Goal: Transaction & Acquisition: Register for event/course

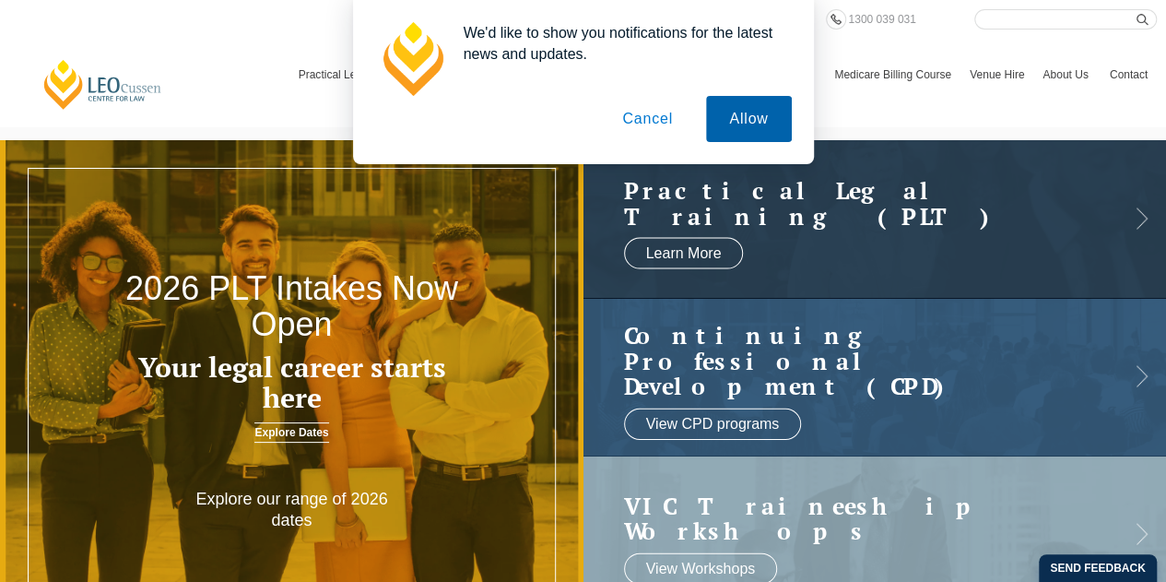
click at [723, 110] on button "Allow" at bounding box center [748, 119] width 85 height 46
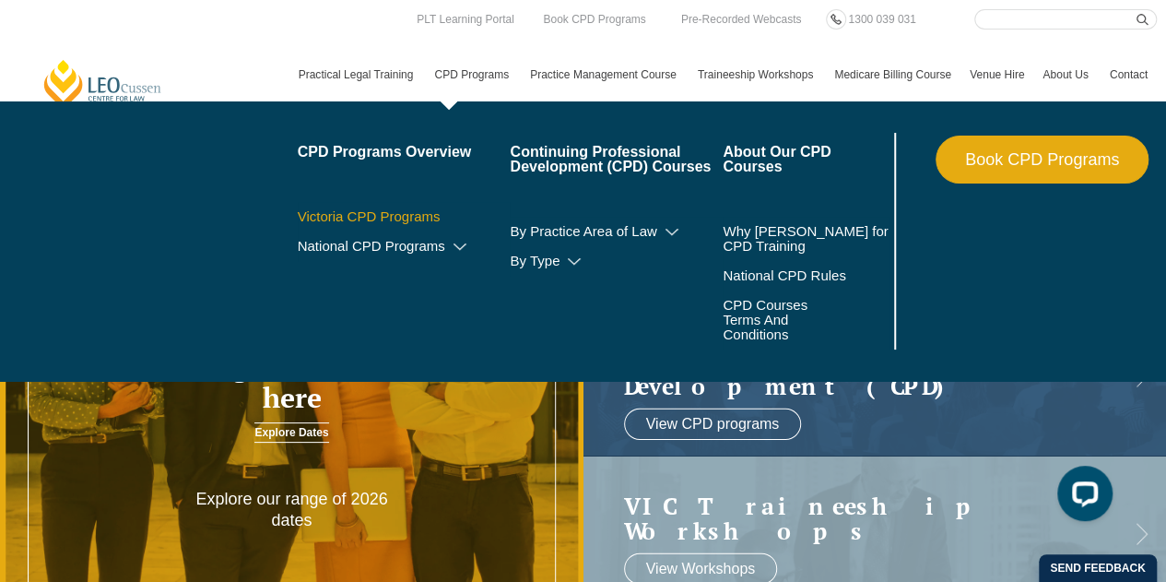
click at [407, 209] on link "Victoria CPD Programs" at bounding box center [404, 216] width 213 height 15
click at [421, 215] on link "Victoria CPD Programs" at bounding box center [404, 216] width 213 height 15
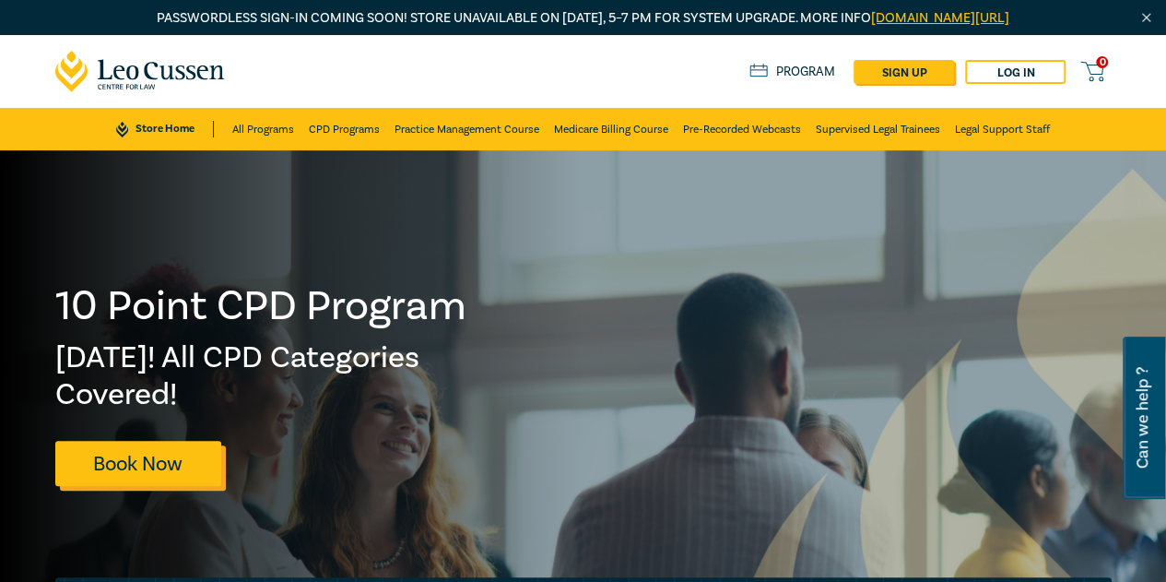
click at [201, 459] on link "Book Now" at bounding box center [138, 463] width 166 height 45
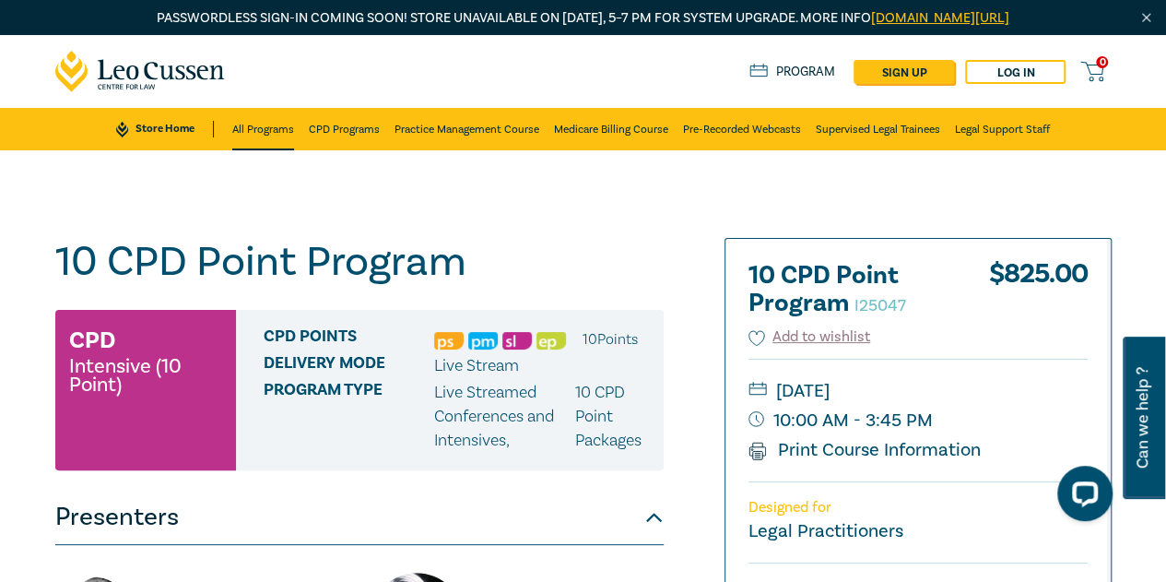
click at [282, 125] on link "All Programs" at bounding box center [263, 129] width 62 height 42
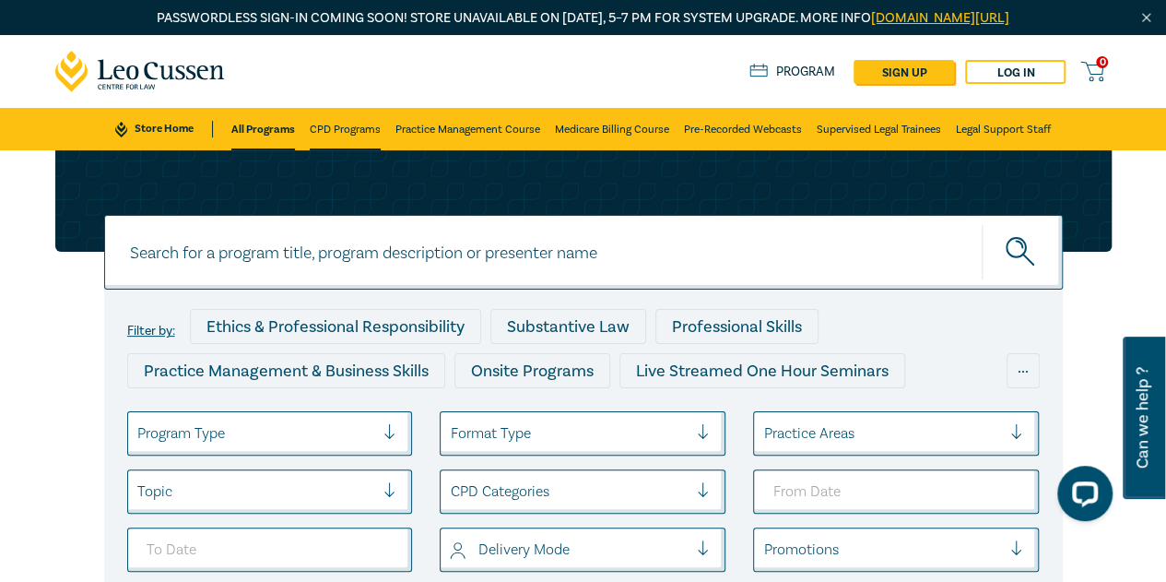
click at [356, 125] on link "CPD Programs" at bounding box center [345, 129] width 71 height 42
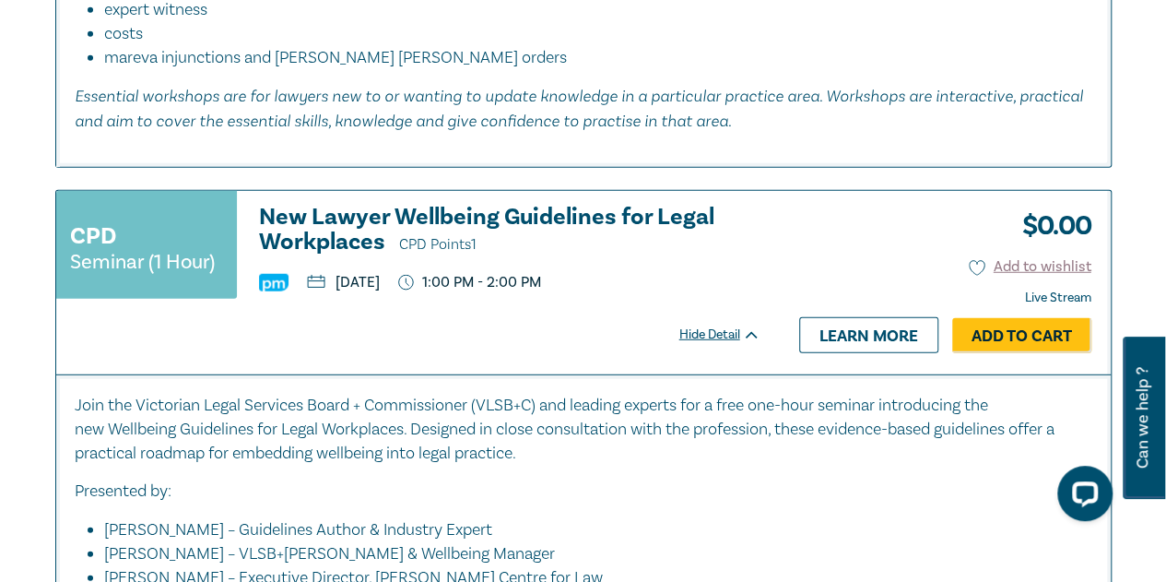
scroll to position [5899, 0]
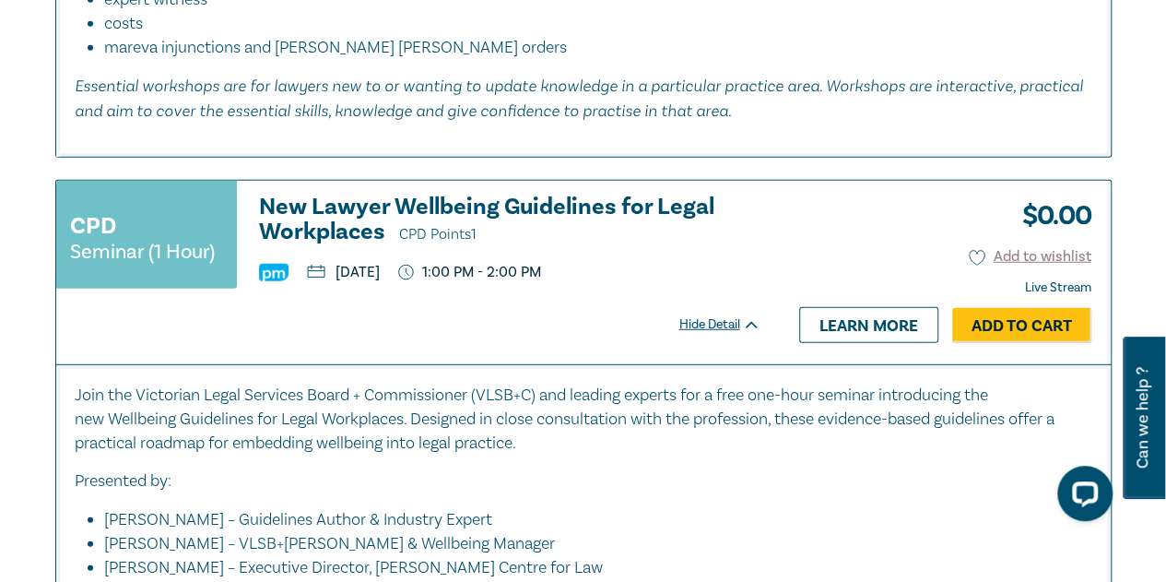
click at [448, 242] on h3 "New Lawyer Wellbeing Guidelines for Legal Workplaces CPD Points 1" at bounding box center [509, 220] width 501 height 53
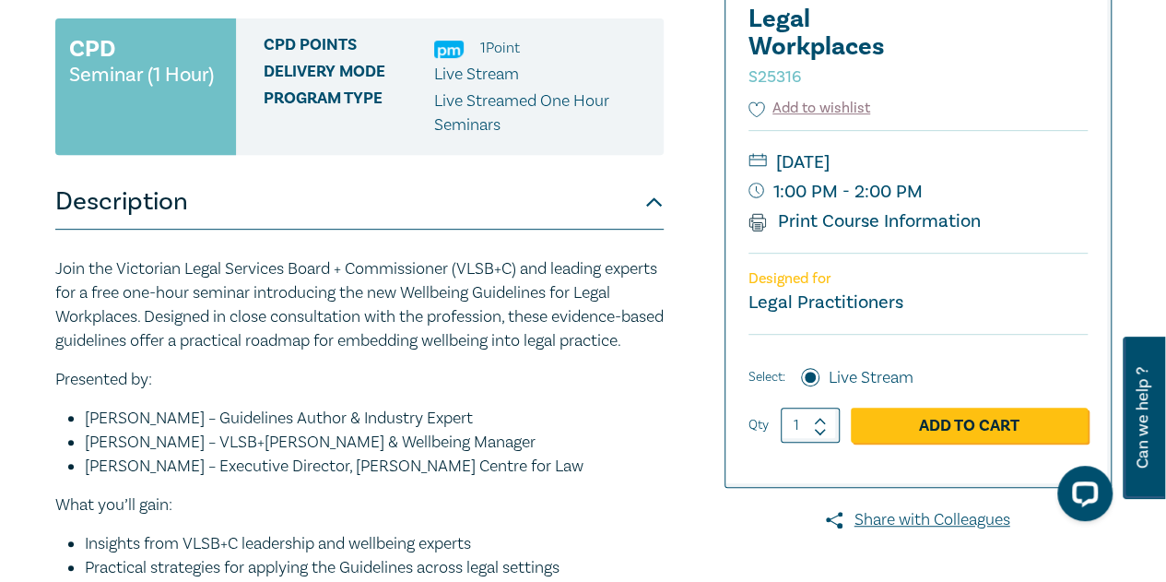
scroll to position [369, 0]
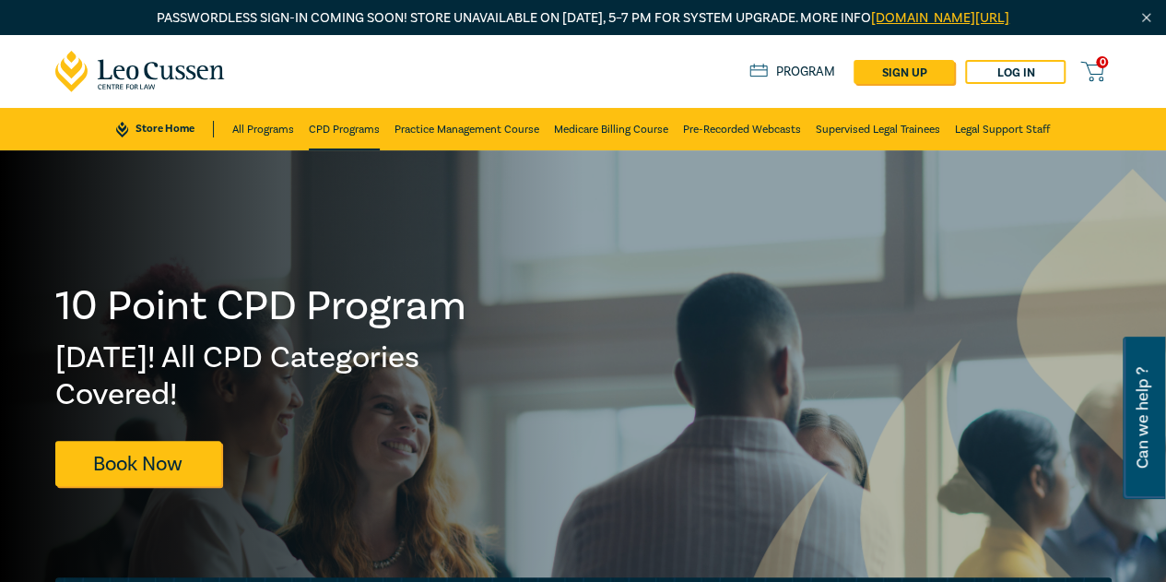
click at [356, 134] on link "CPD Programs" at bounding box center [344, 129] width 71 height 42
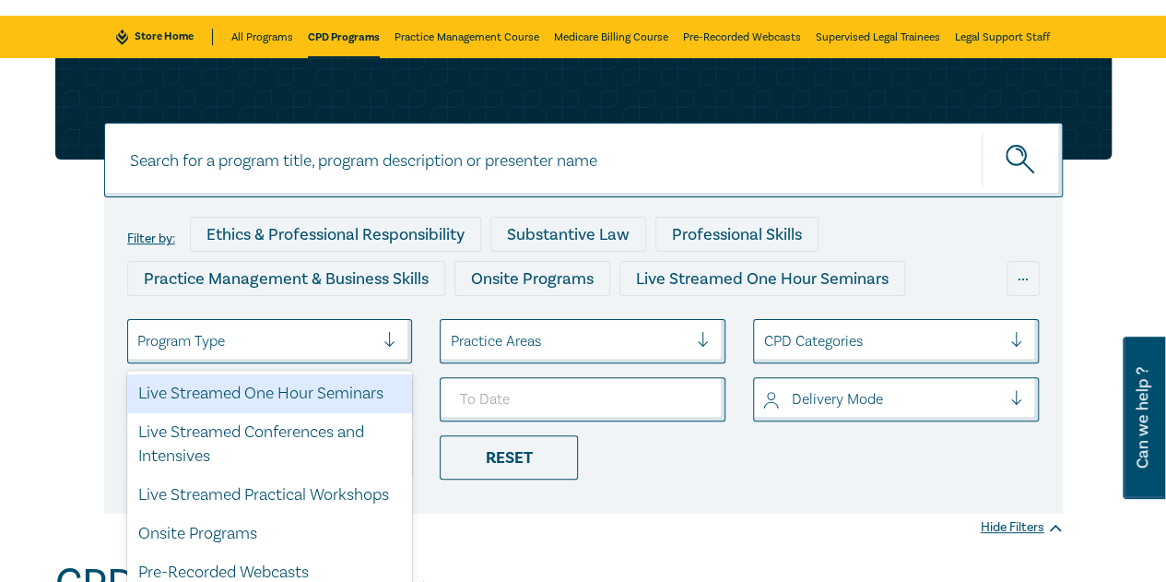
click at [365, 329] on div at bounding box center [256, 341] width 238 height 24
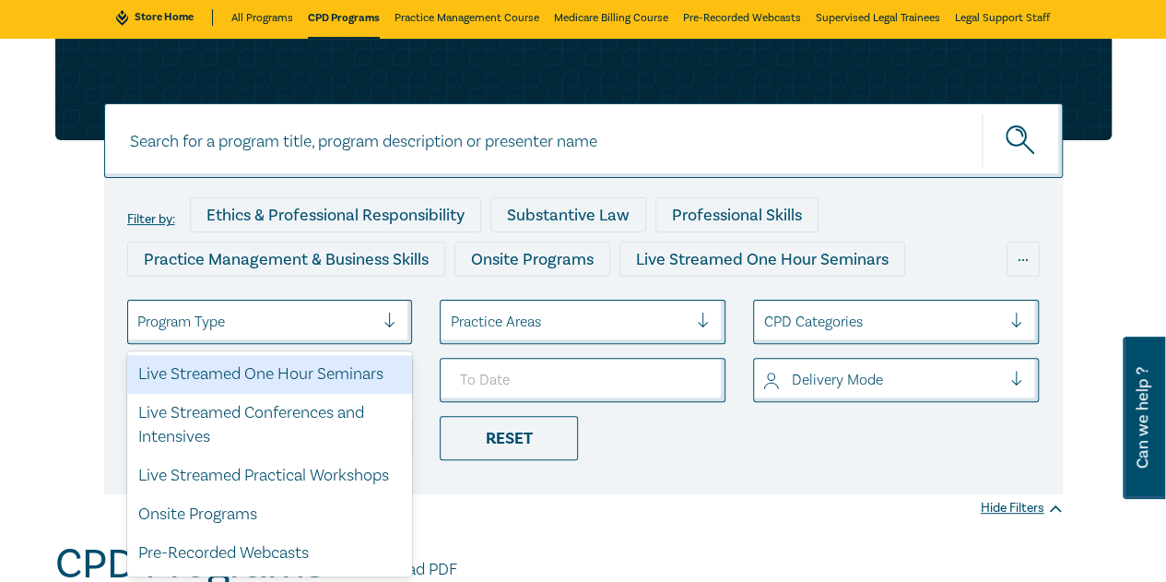
scroll to position [112, 0]
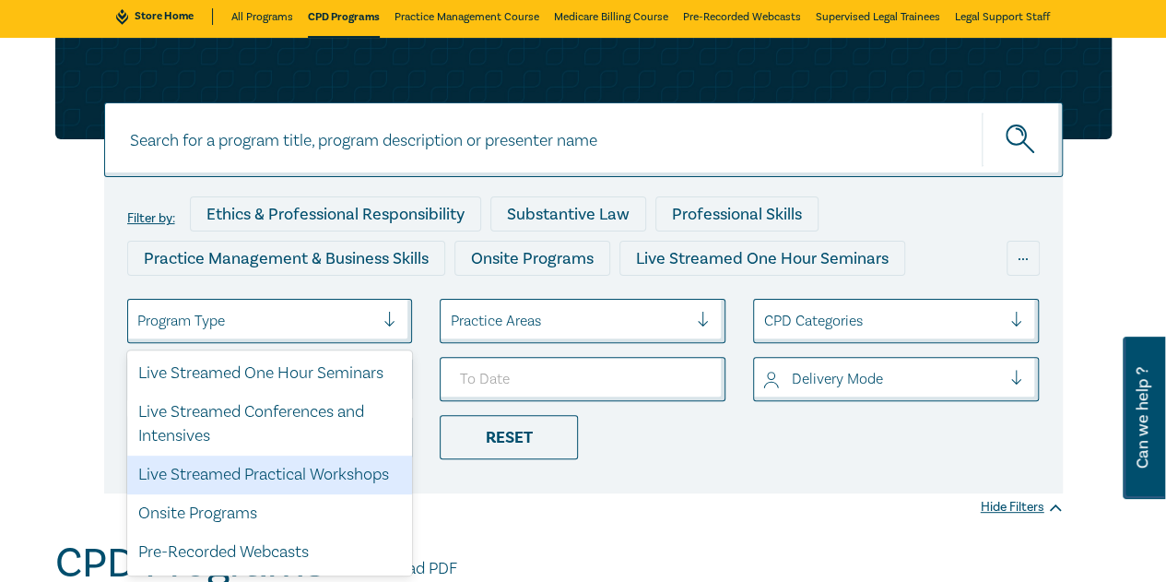
click at [340, 478] on div "Live Streamed Practical Workshops" at bounding box center [270, 474] width 286 height 39
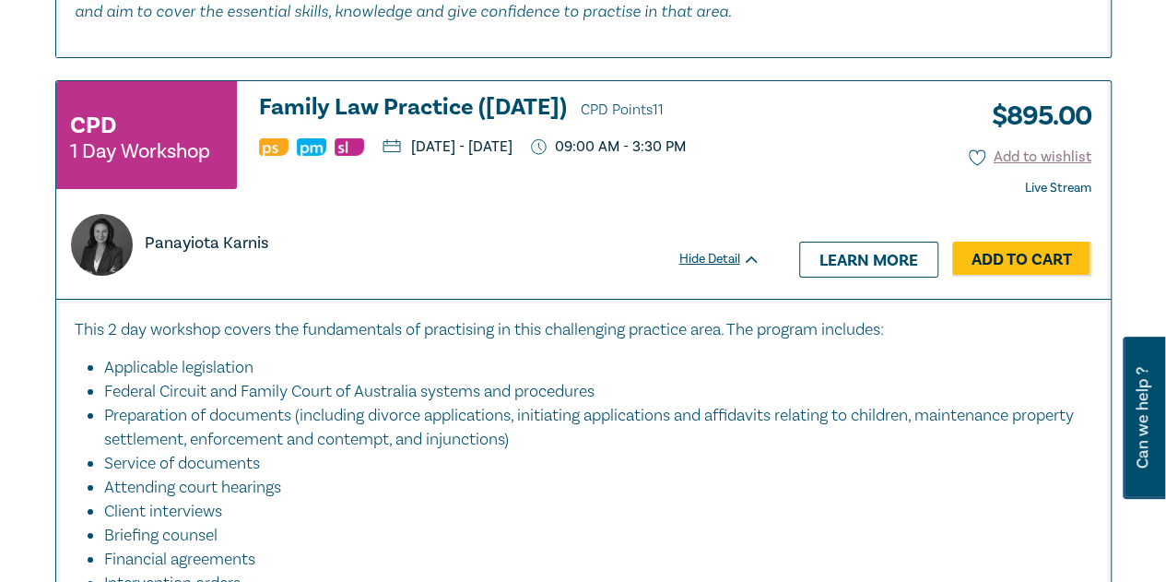
scroll to position [6729, 0]
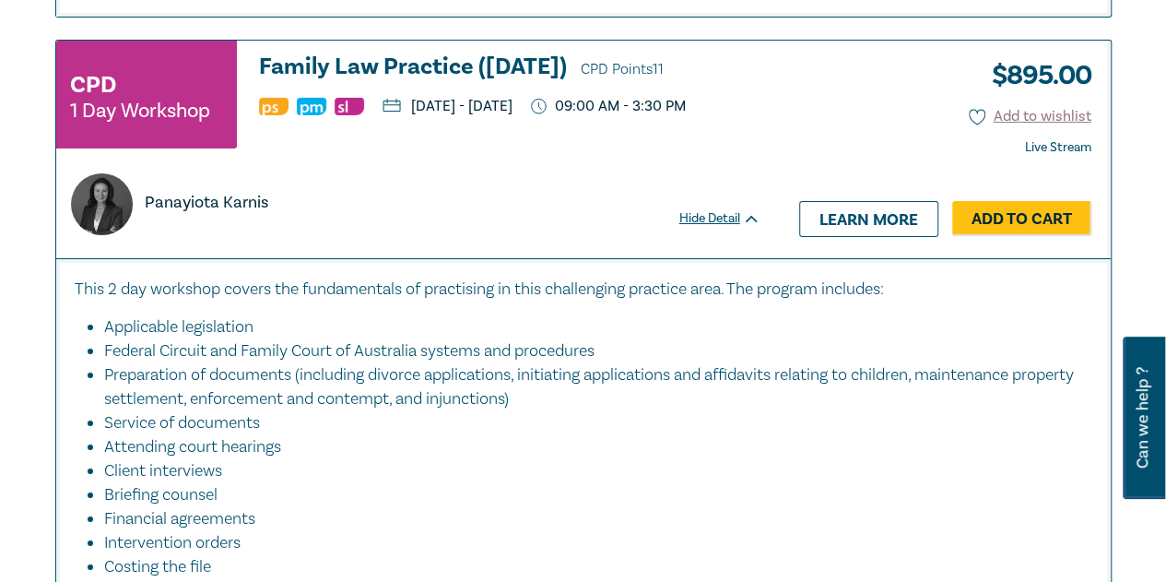
click at [441, 72] on h3 "Family Law Practice ([DATE]) CPD Points 11" at bounding box center [509, 68] width 501 height 28
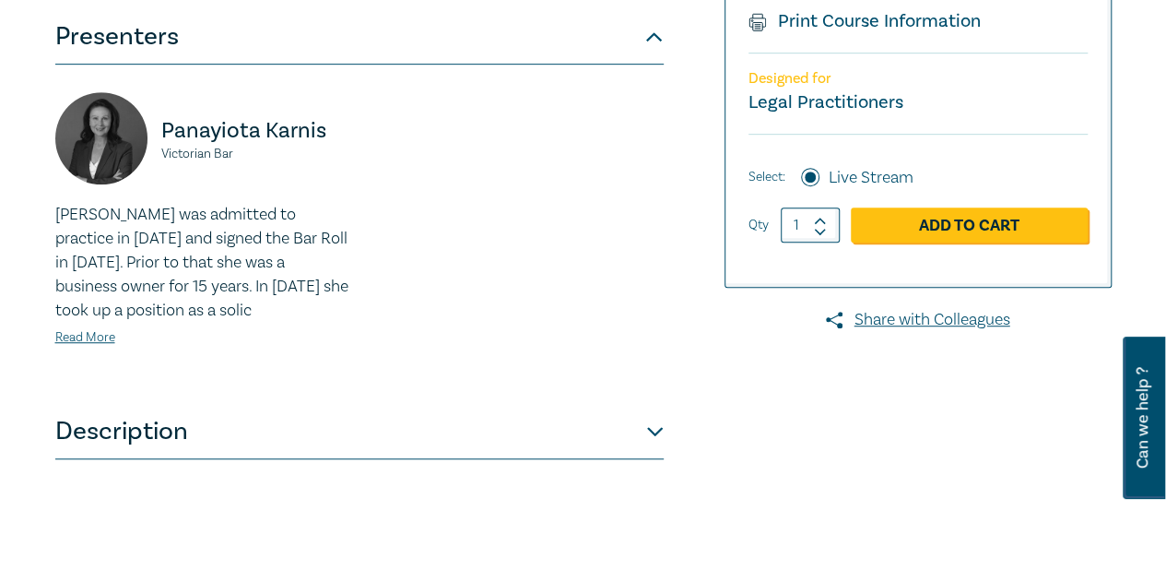
scroll to position [461, 0]
